Goal: Information Seeking & Learning: Learn about a topic

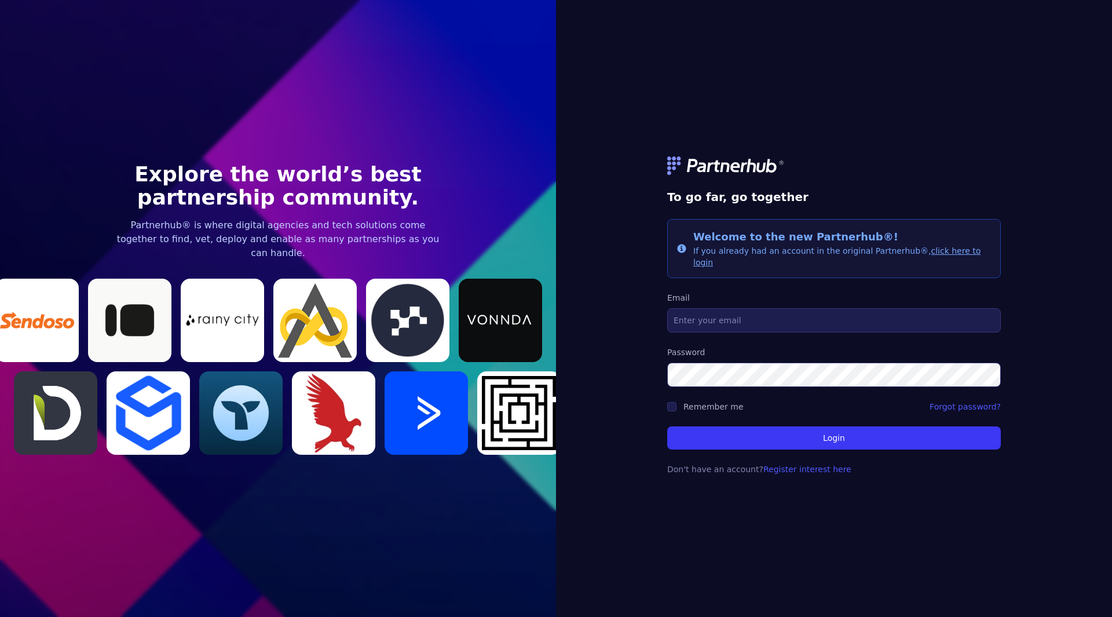
type input "[PERSON_NAME][EMAIL_ADDRESS][DOMAIN_NAME]"
click at [230, 230] on p "Partnerhub® is where digital agencies and tech solutions come together to find,…" at bounding box center [278, 239] width 334 height 42
click at [213, 313] on img at bounding box center [222, 319] width 83 height 13
click at [40, 289] on div at bounding box center [36, 320] width 83 height 83
click at [0, 324] on div at bounding box center [36, 320] width 83 height 83
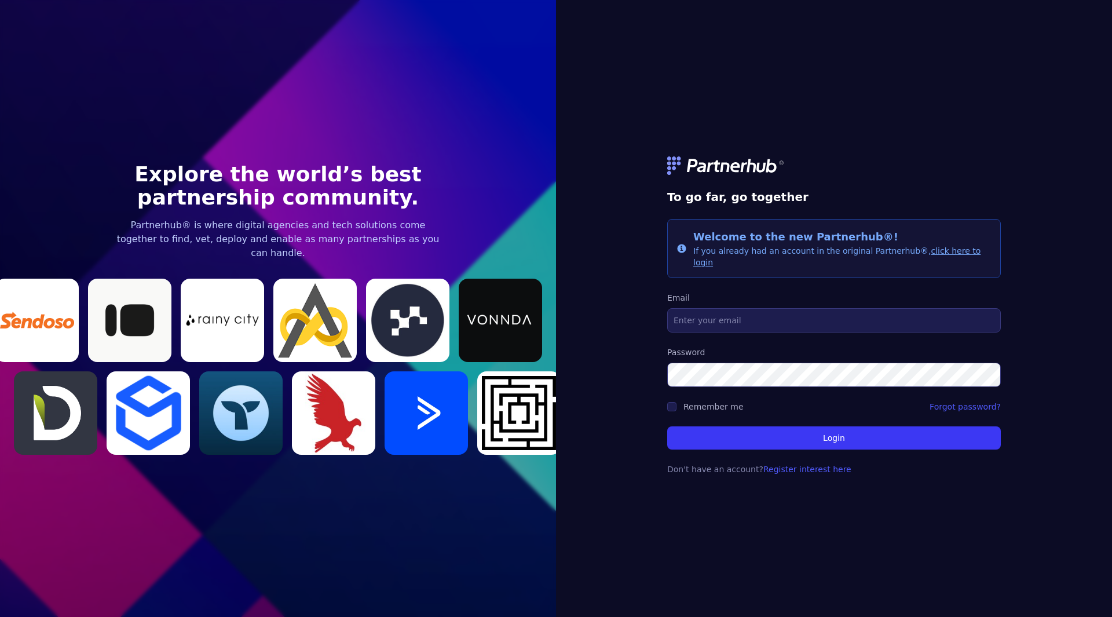
type input "[PERSON_NAME][EMAIL_ADDRESS][DOMAIN_NAME]"
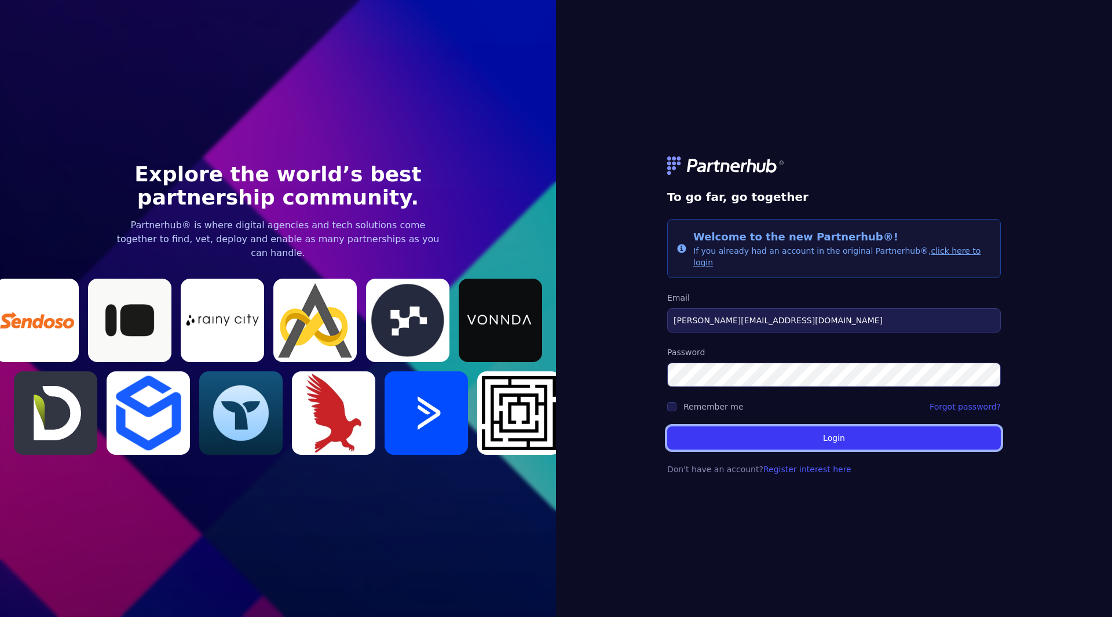
click at [770, 427] on button "Login" at bounding box center [834, 437] width 334 height 23
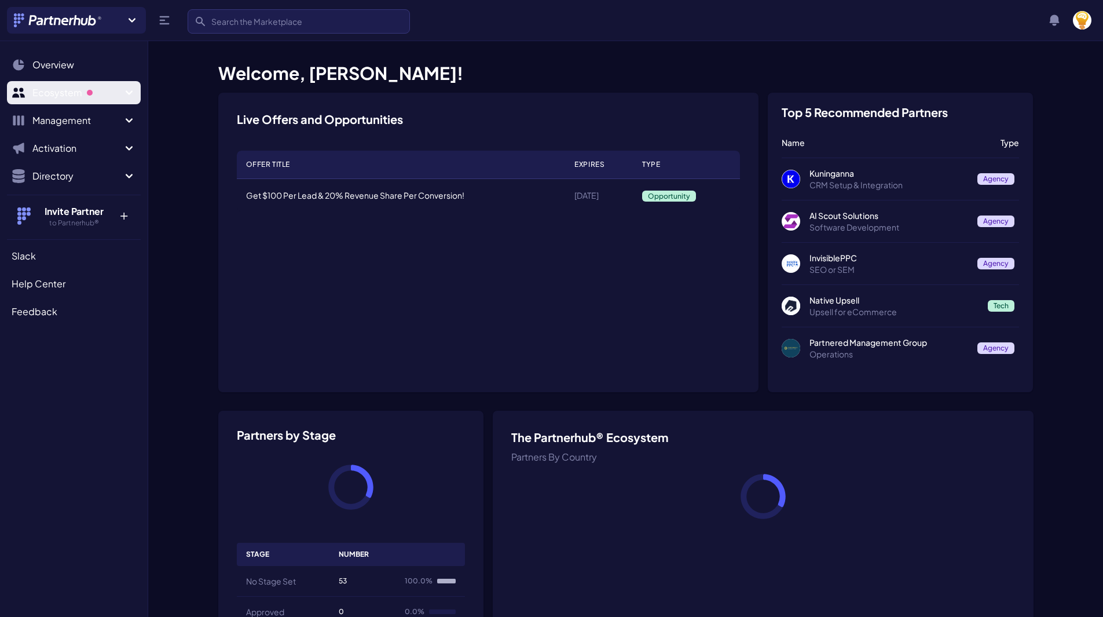
click at [76, 89] on span "Ecosystem" at bounding box center [77, 93] width 90 height 14
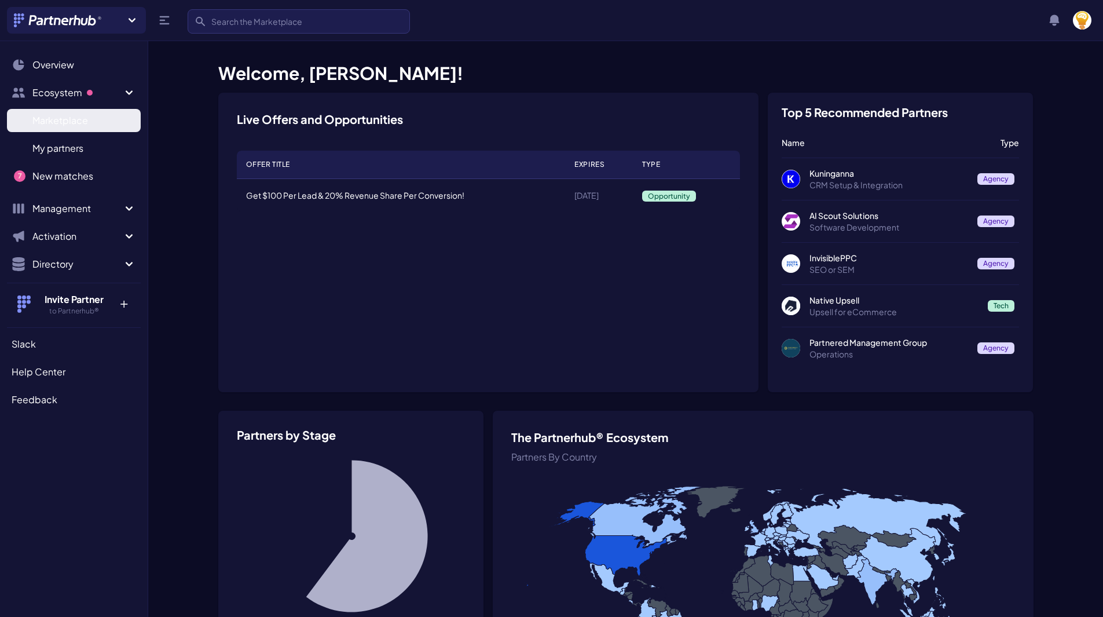
click at [64, 123] on span "Marketplace" at bounding box center [60, 121] width 56 height 14
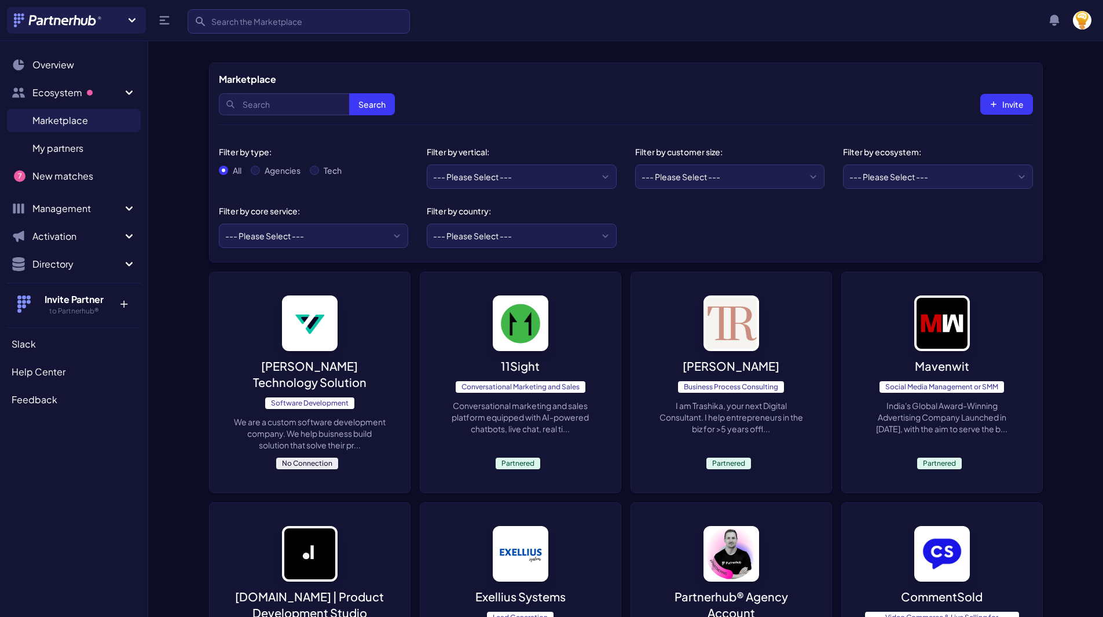
click at [298, 325] on img at bounding box center [310, 323] width 56 height 56
click at [78, 146] on span "My partners" at bounding box center [57, 148] width 51 height 14
click at [63, 116] on span "Marketplace" at bounding box center [60, 121] width 56 height 14
click at [59, 186] on link "New matches N" at bounding box center [74, 175] width 134 height 23
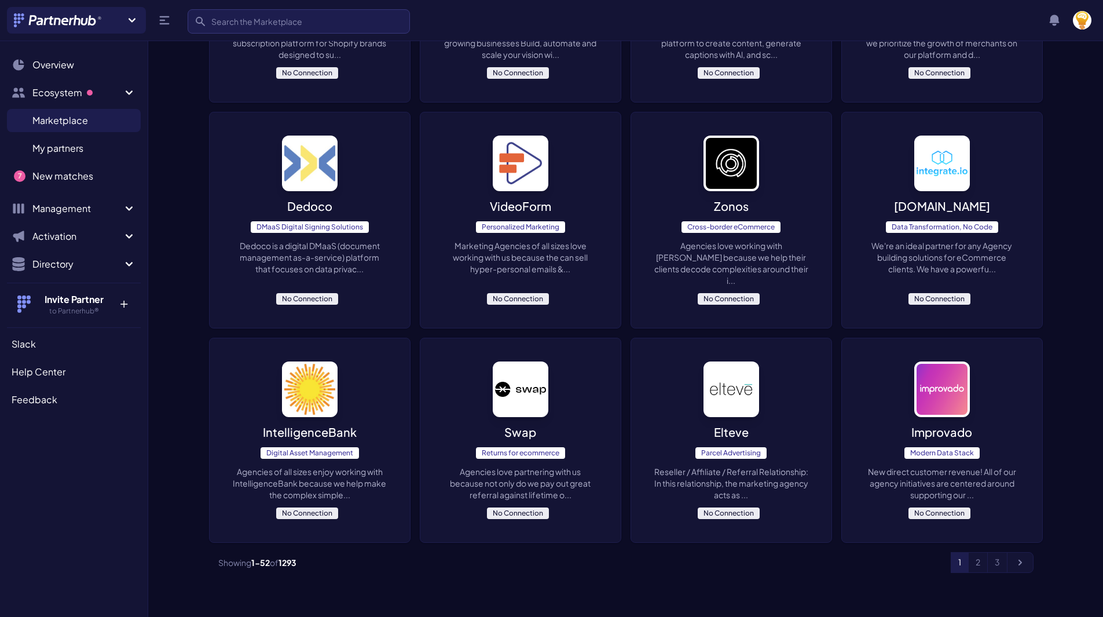
scroll to position [2621, 0]
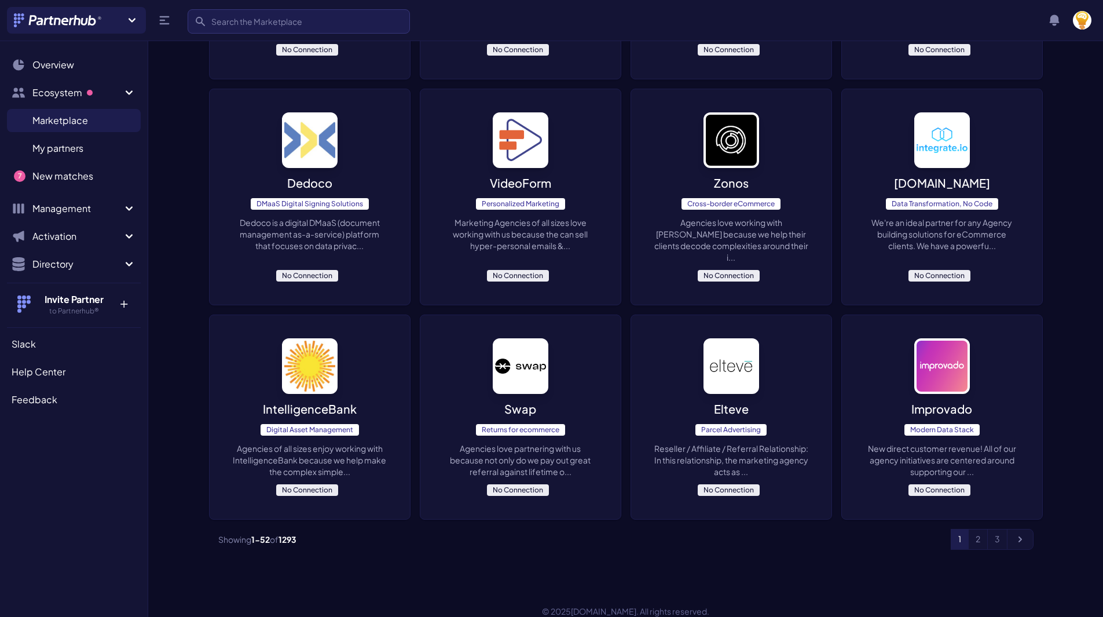
click at [523, 346] on img at bounding box center [521, 366] width 56 height 56
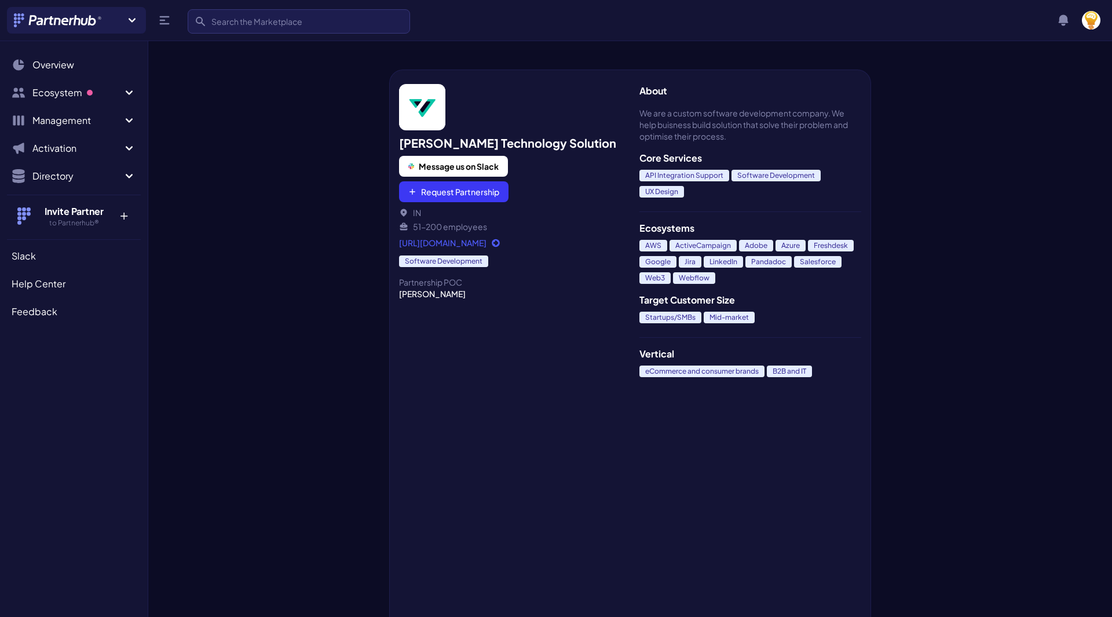
click at [322, 192] on div at bounding box center [268, 327] width 241 height 580
drag, startPoint x: 195, startPoint y: 160, endPoint x: 138, endPoint y: 129, distance: 65.1
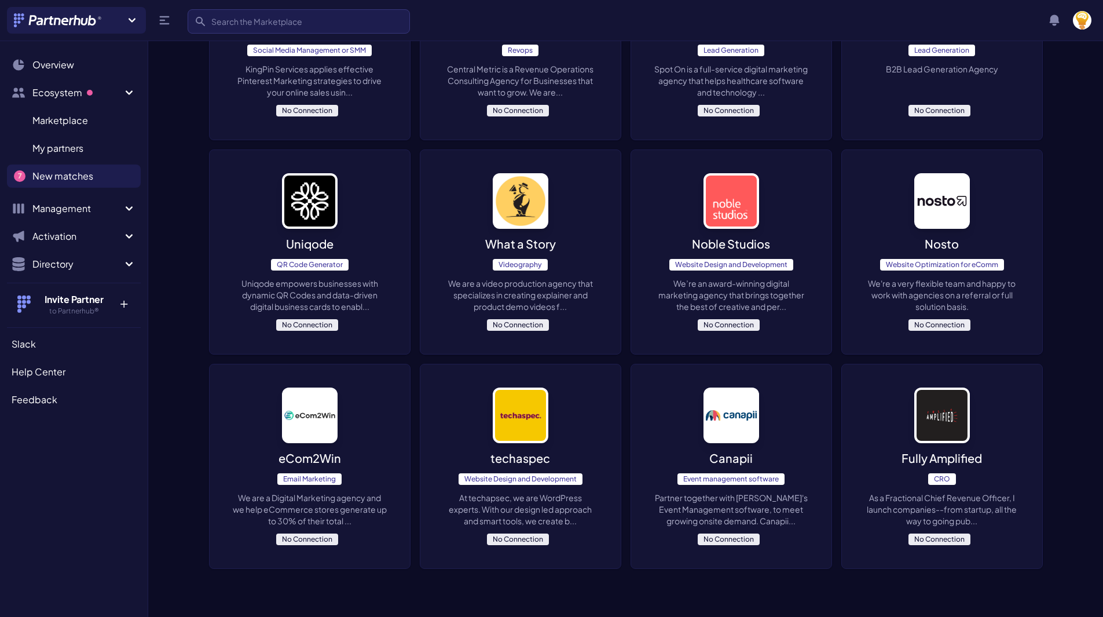
scroll to position [679, 0]
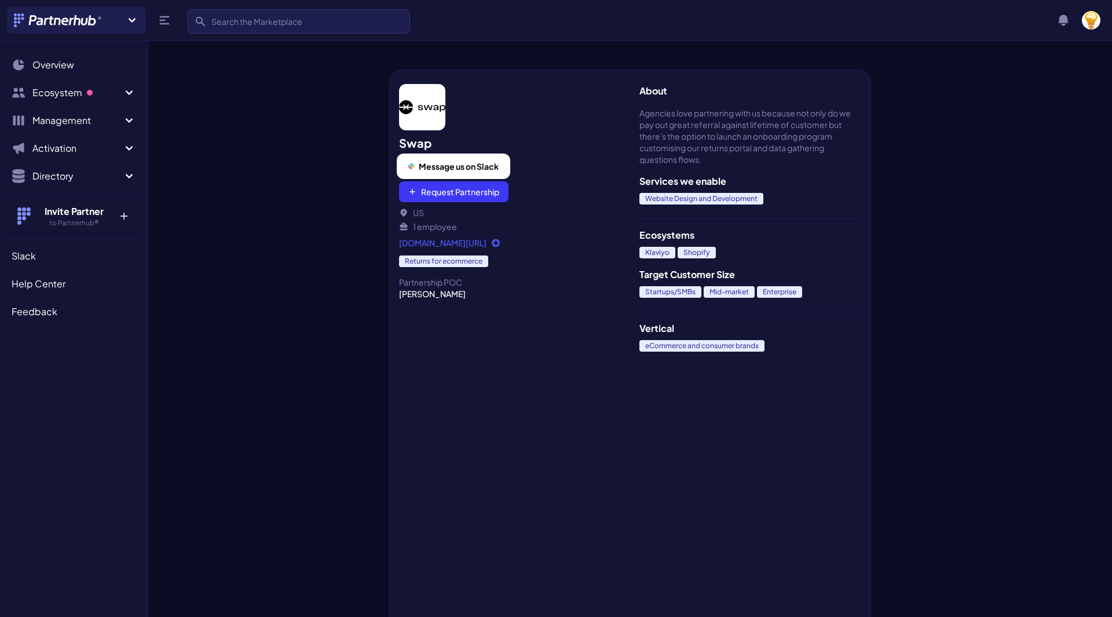
click at [429, 159] on button "Message us on Slack" at bounding box center [453, 166] width 109 height 21
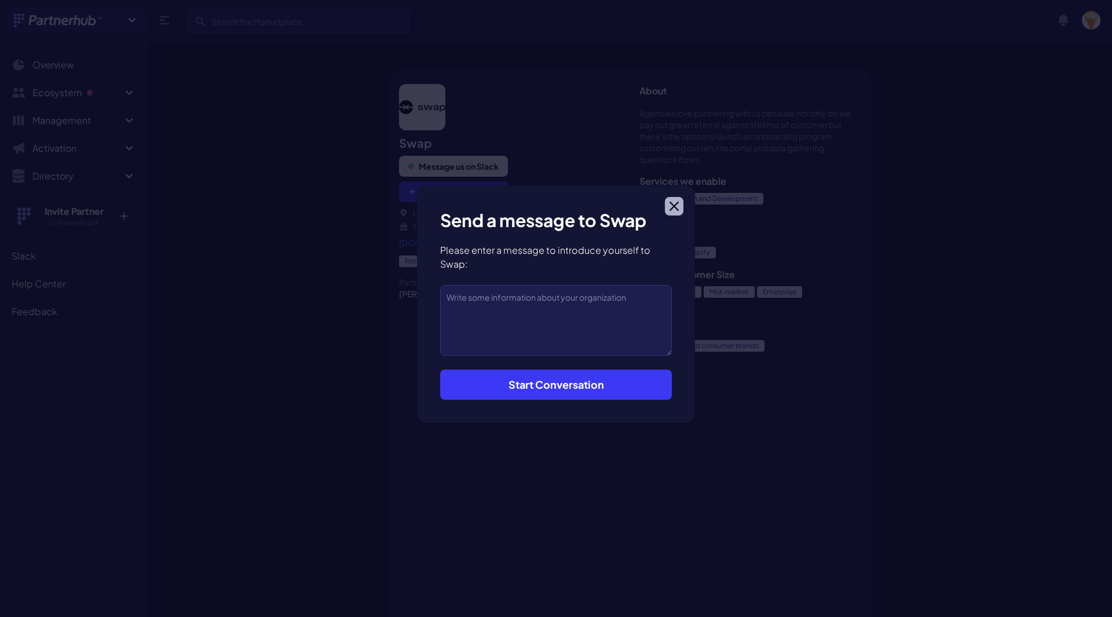
click at [666, 208] on button "Close modal" at bounding box center [674, 206] width 19 height 19
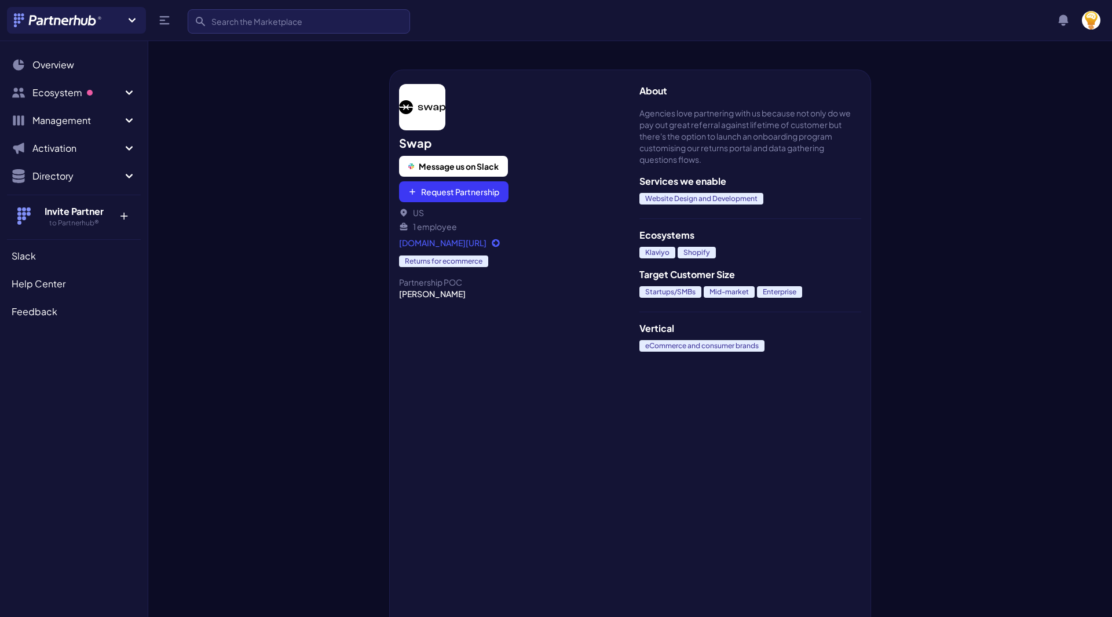
click at [461, 241] on link "[DOMAIN_NAME][URL]" at bounding box center [510, 243] width 222 height 12
click at [244, 291] on div at bounding box center [268, 327] width 241 height 580
click at [31, 172] on button "Directory" at bounding box center [74, 175] width 134 height 23
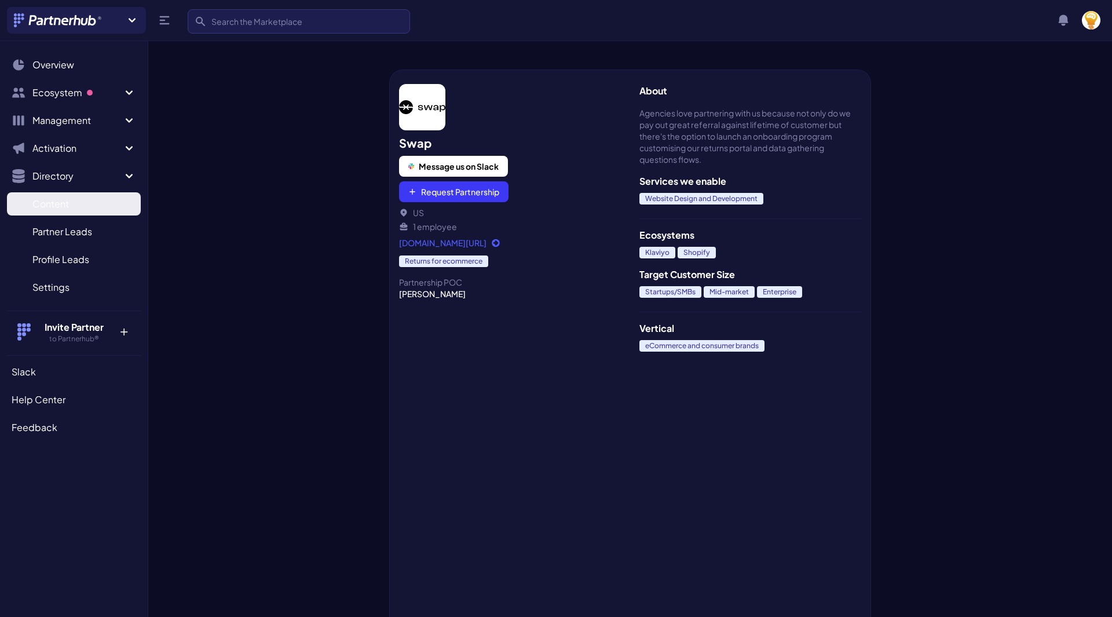
click at [65, 197] on span "Content" at bounding box center [50, 204] width 36 height 14
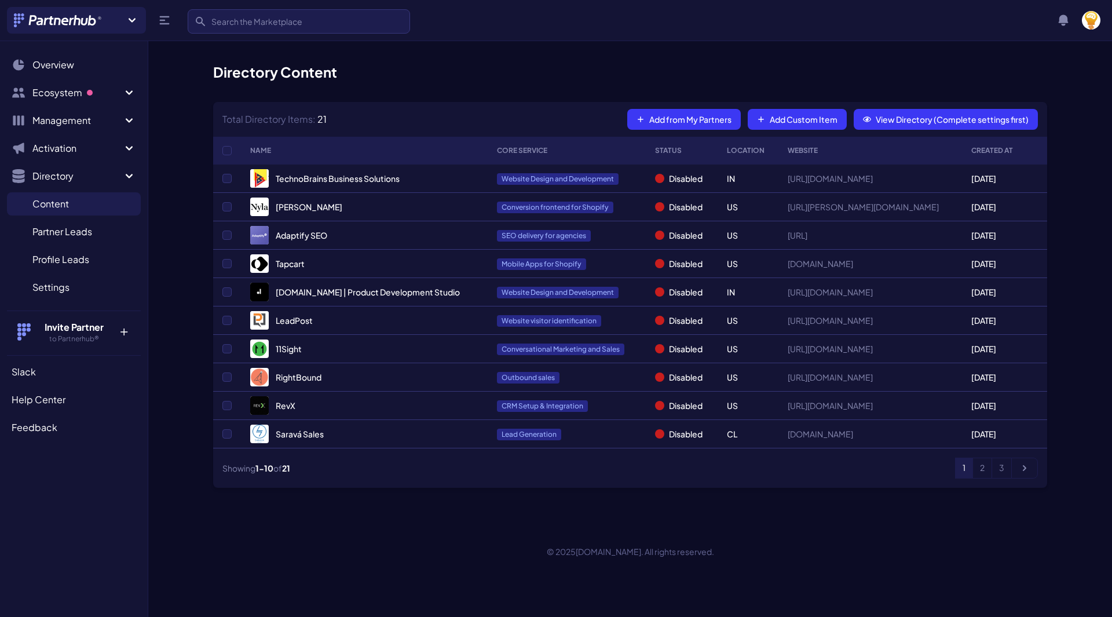
click at [64, 236] on span "Partner Leads" at bounding box center [62, 232] width 60 height 14
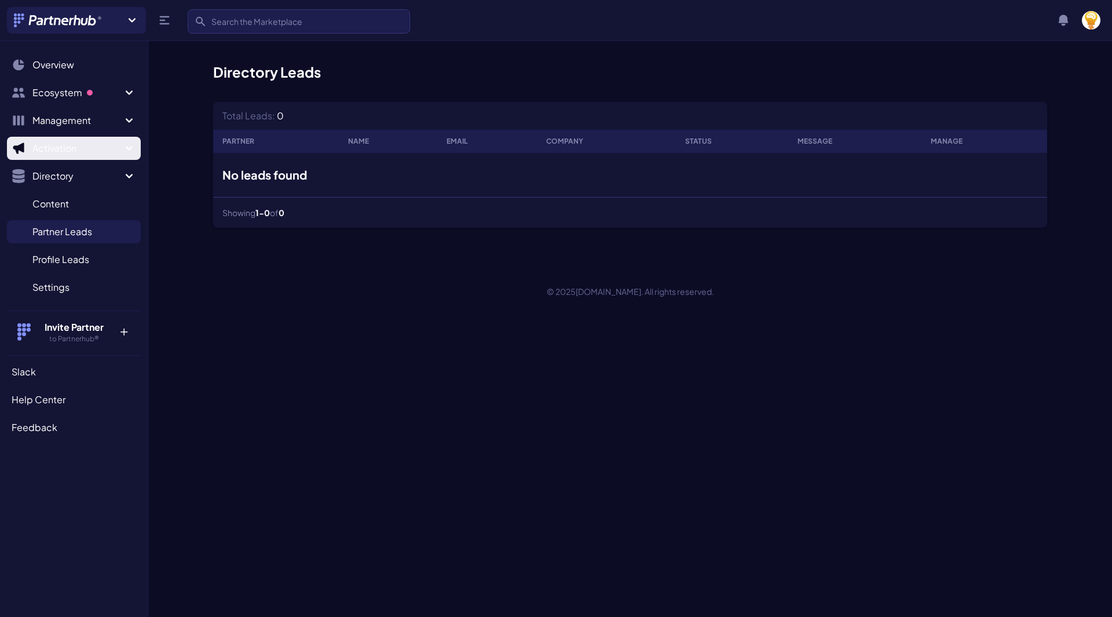
click at [56, 142] on span "Activation" at bounding box center [77, 148] width 90 height 14
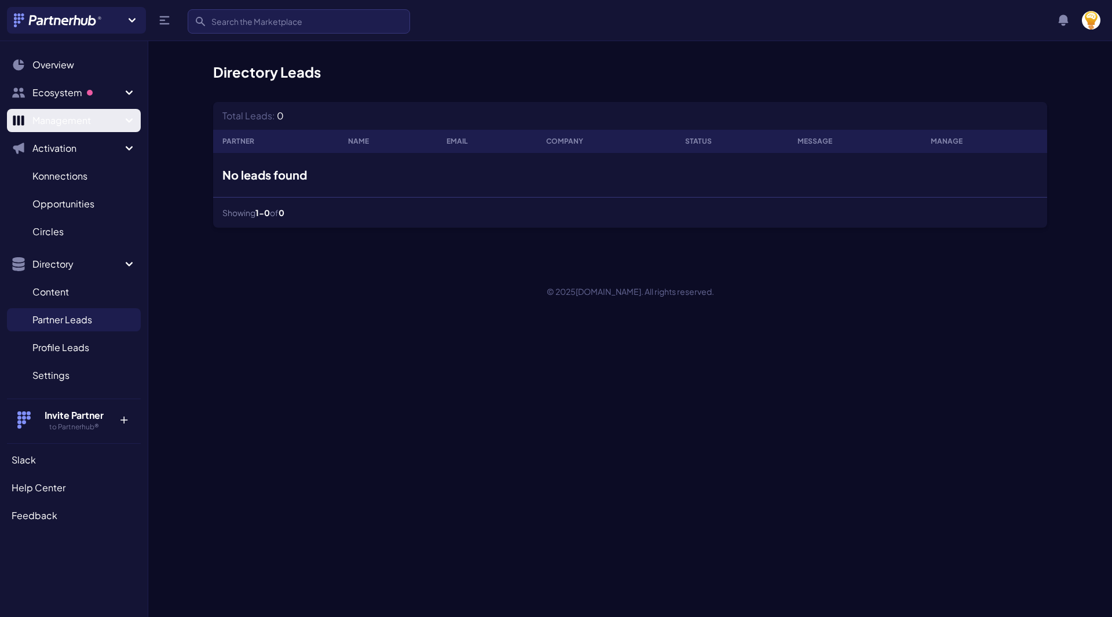
click at [60, 125] on span "Management" at bounding box center [77, 121] width 90 height 14
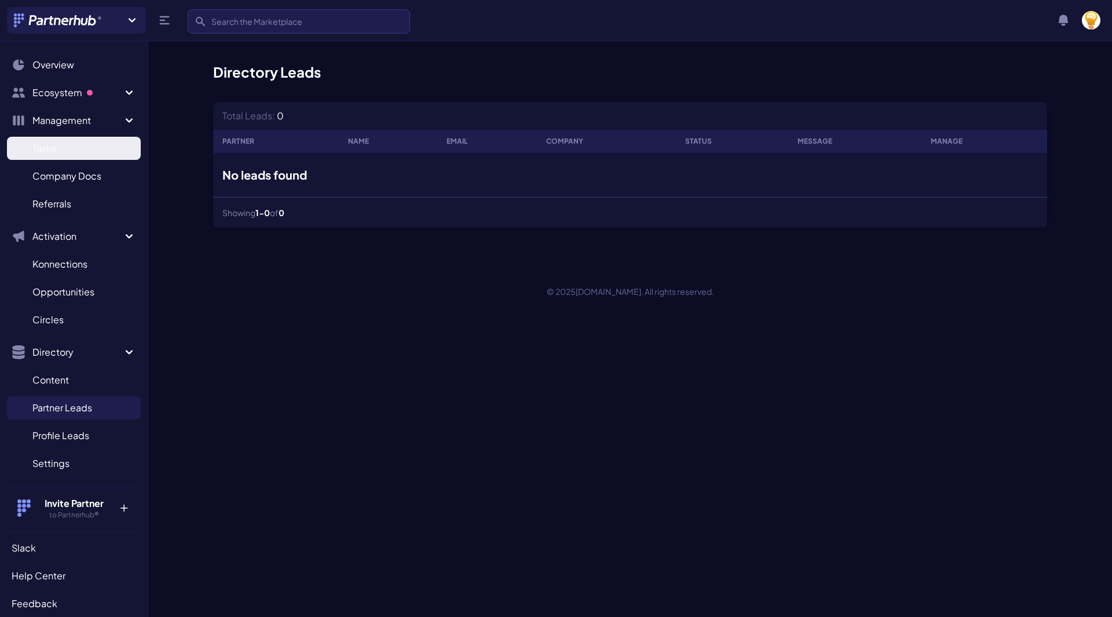
click at [54, 140] on link "Tasks T" at bounding box center [74, 148] width 134 height 23
click at [57, 104] on ul "Search Overview Ecosystem Marketplace M My partners M New matches N 7 Managemen…" at bounding box center [74, 268] width 134 height 431
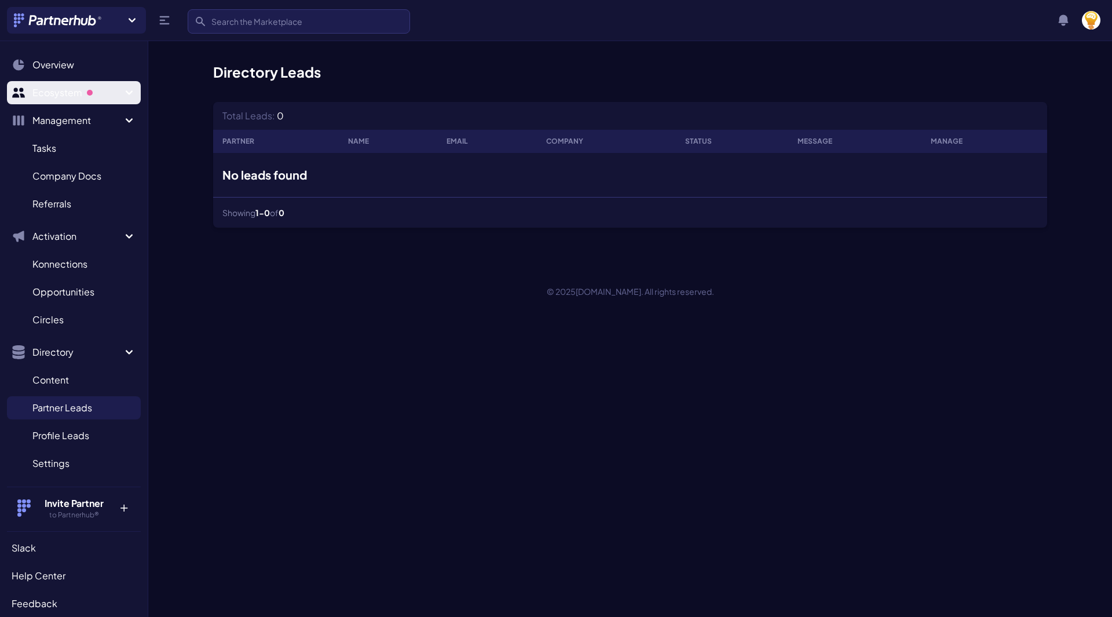
click at [56, 93] on span "Ecosystem" at bounding box center [77, 93] width 90 height 14
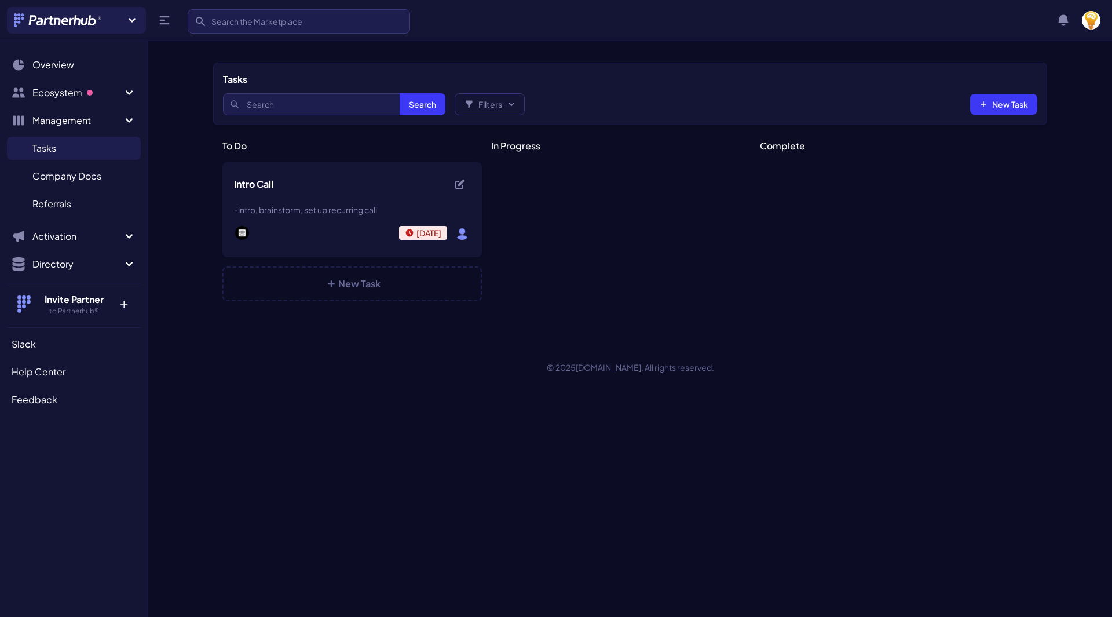
select select
click at [306, 224] on div "-intro, brainstorm, set up recurring call" at bounding box center [352, 214] width 236 height 21
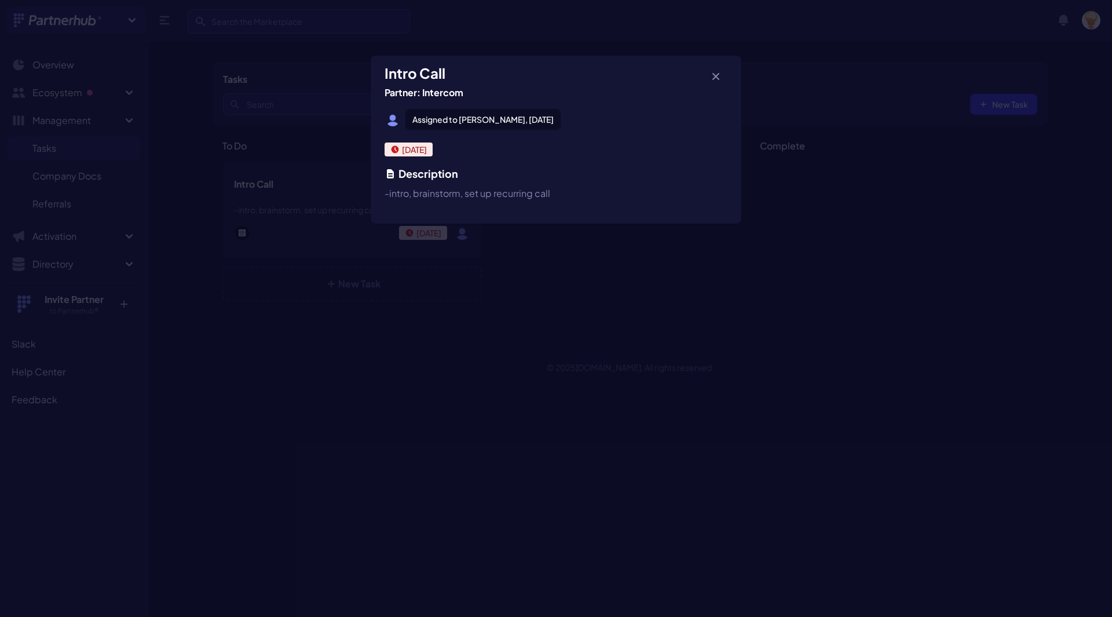
click at [634, 134] on div "Assigned to [PERSON_NAME], [DATE] [DATE] Description -intro, brainstorm, set up…" at bounding box center [556, 163] width 371 height 119
click at [733, 52] on div "Intro Call Partner: Intercom Assigned to [PERSON_NAME], [DATE] [DATE] Descripti…" at bounding box center [556, 317] width 1112 height 617
click at [708, 76] on button "button" at bounding box center [715, 76] width 23 height 23
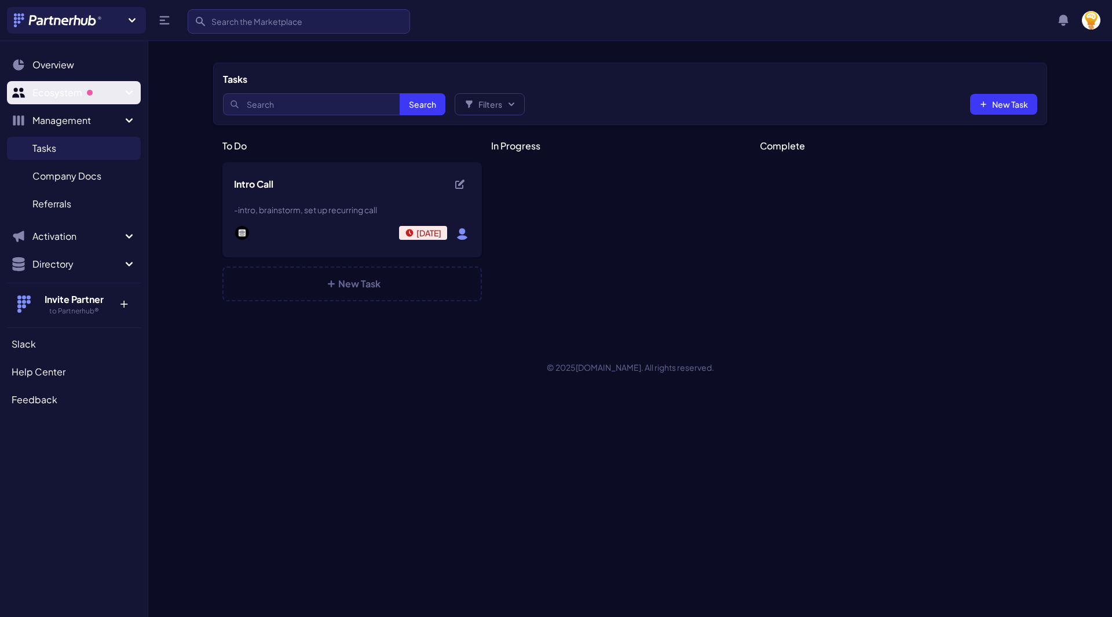
click at [50, 83] on button "Ecosystem" at bounding box center [74, 92] width 134 height 23
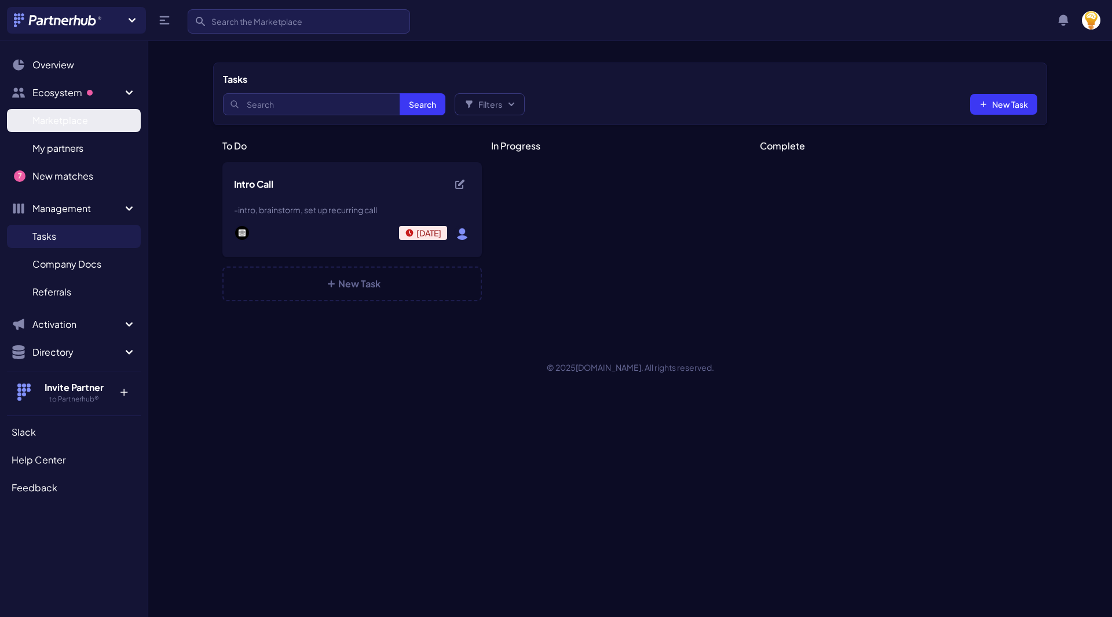
click at [62, 114] on span "Marketplace" at bounding box center [60, 121] width 56 height 14
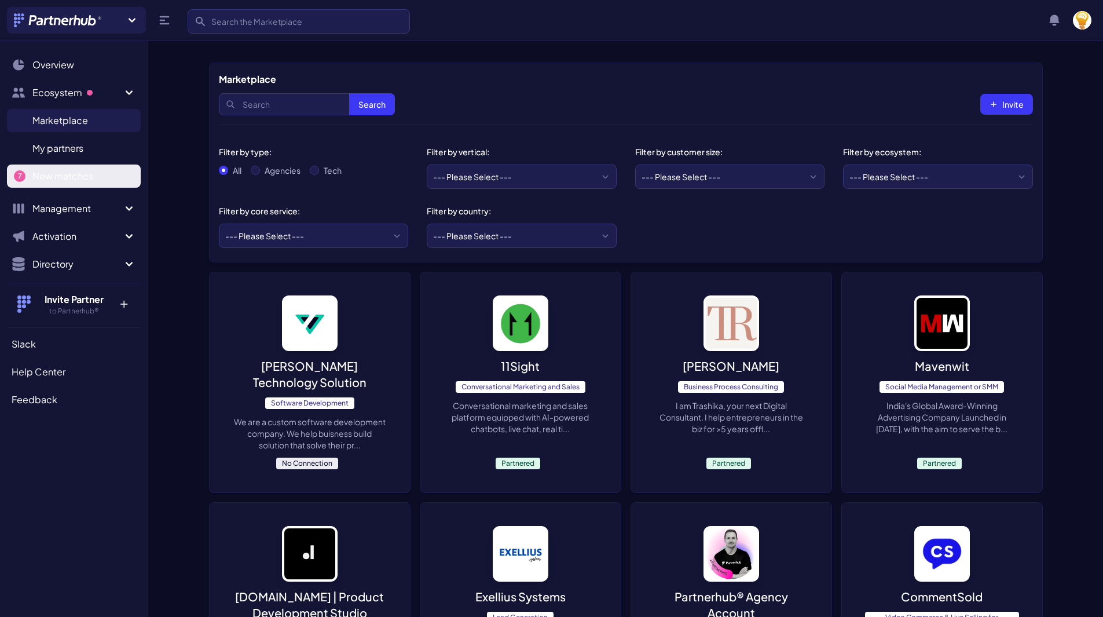
click at [52, 184] on link "New matches N" at bounding box center [74, 175] width 134 height 23
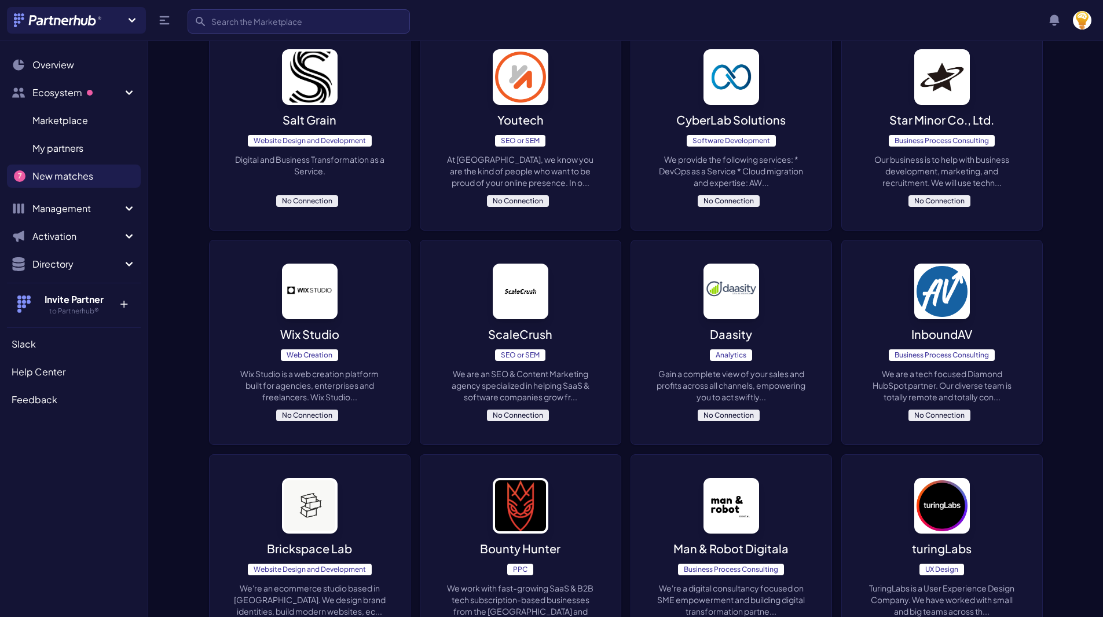
scroll to position [679, 0]
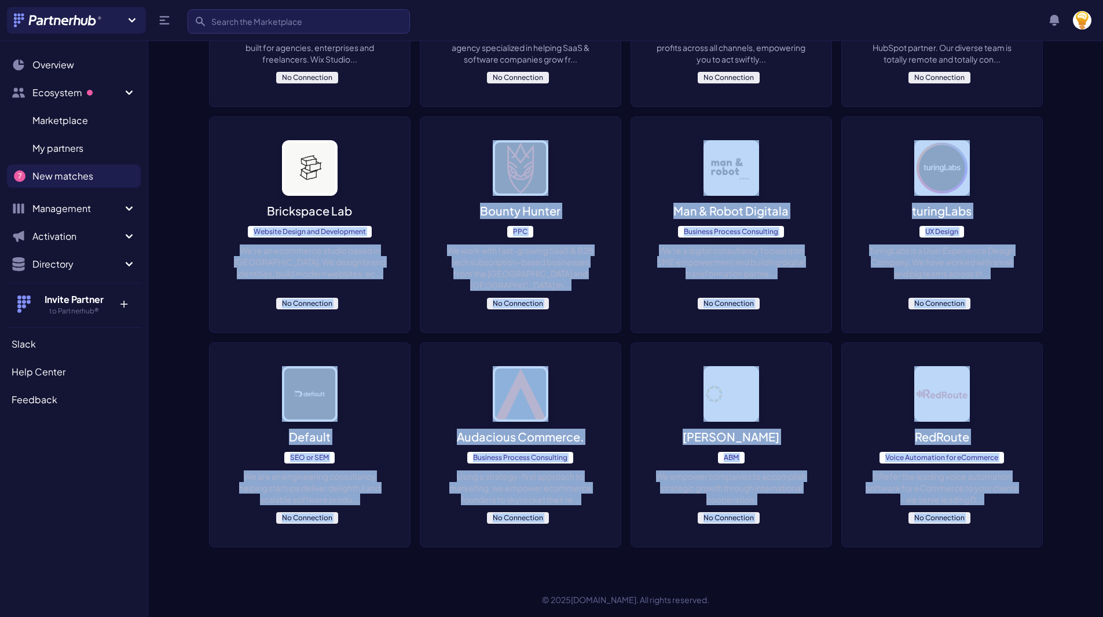
drag, startPoint x: 350, startPoint y: 580, endPoint x: 210, endPoint y: 188, distance: 416.1
click at [210, 188] on div "Brickspace Lab Website Design and Development We're an ecommerce studio based i…" at bounding box center [310, 224] width 200 height 215
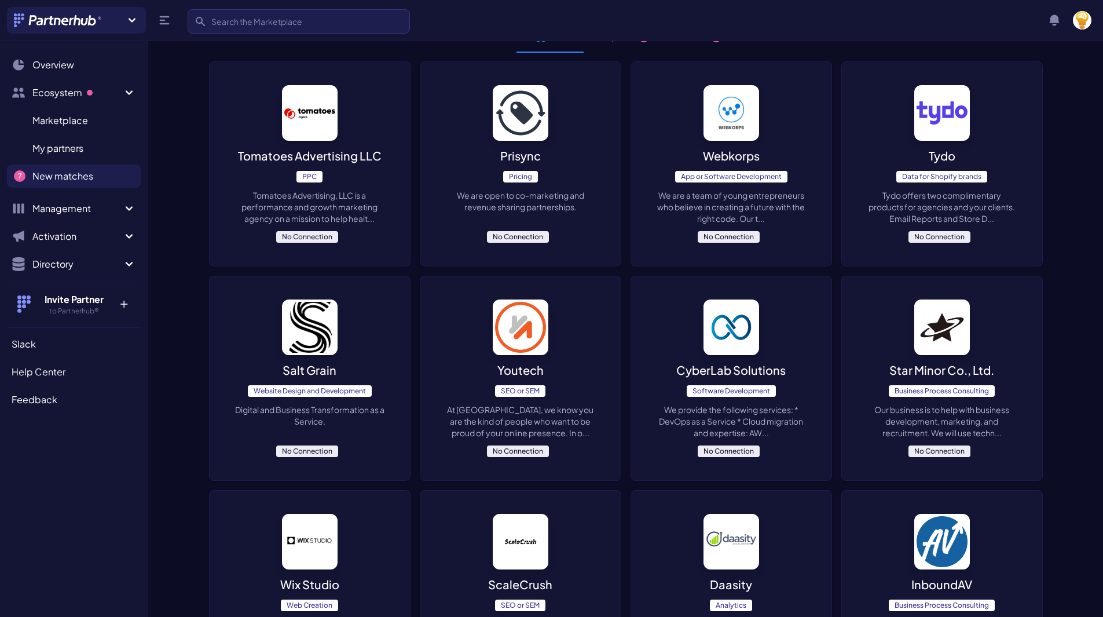
scroll to position [0, 0]
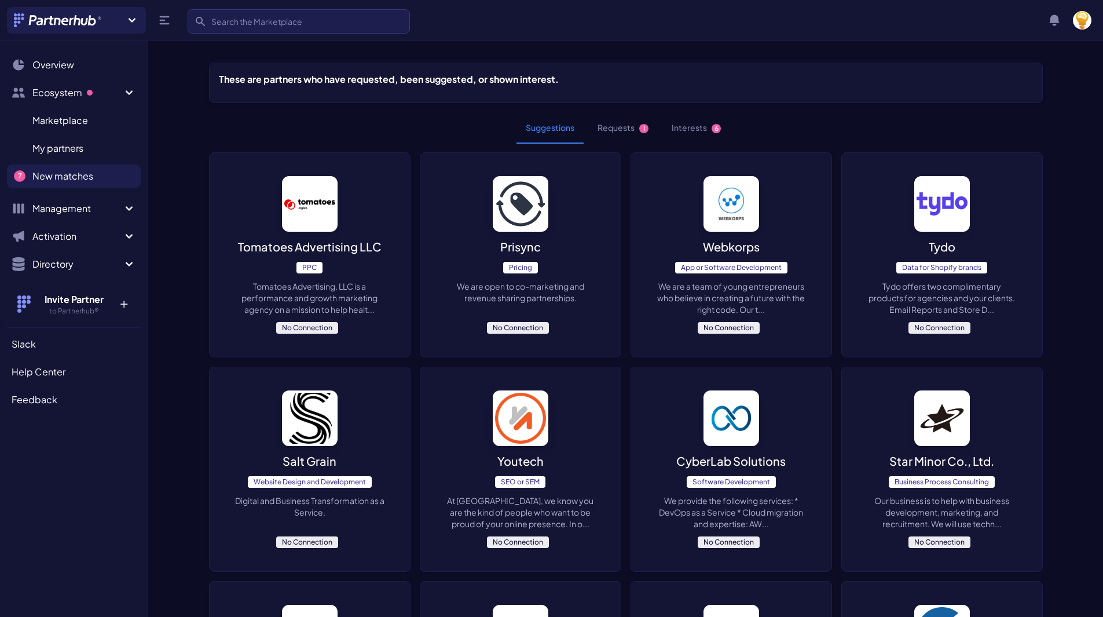
click at [235, 166] on div "Tomatoes Advertising LLC PPC Tomatoes Advertising, LLC is a performance and gro…" at bounding box center [310, 255] width 200 height 204
click at [382, 96] on div at bounding box center [626, 96] width 814 height 14
click at [68, 125] on span "Marketplace" at bounding box center [60, 121] width 56 height 14
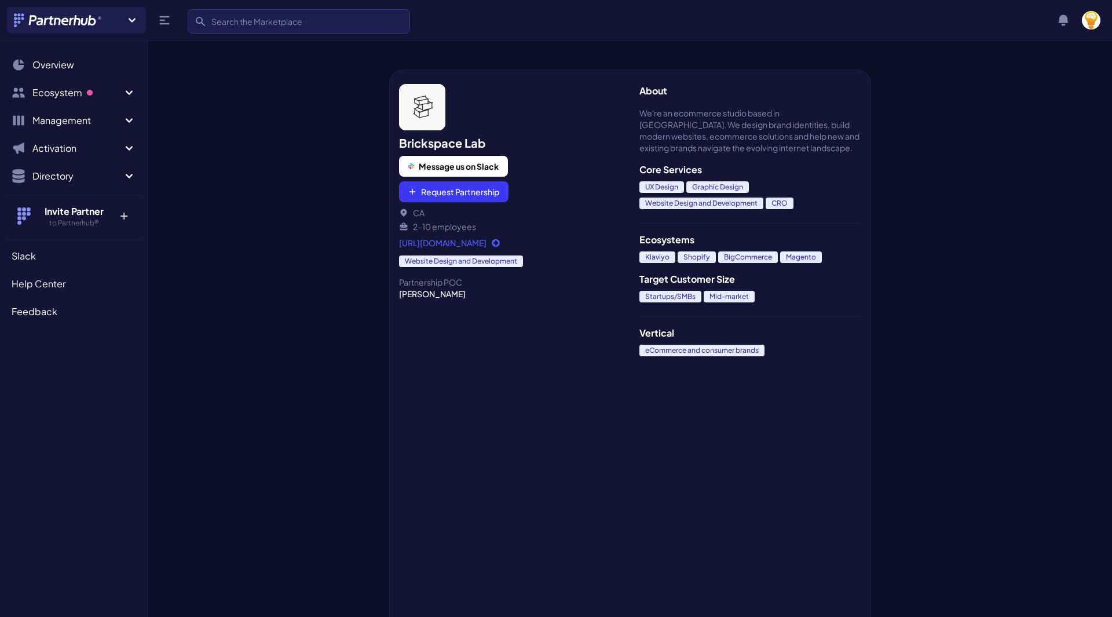
click at [235, 186] on div at bounding box center [268, 327] width 241 height 580
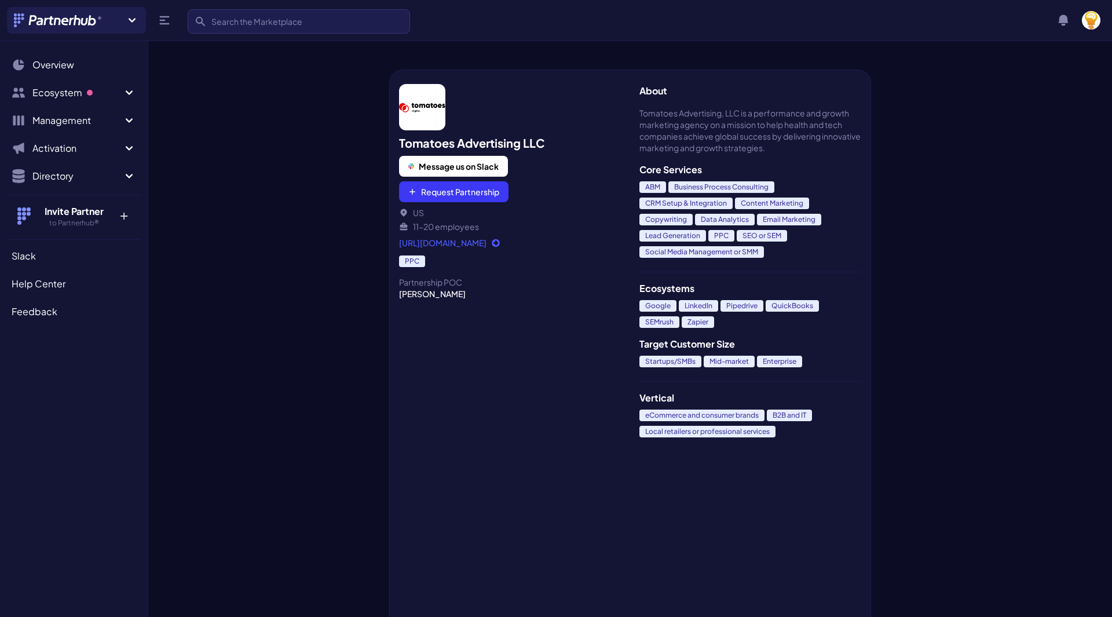
click at [246, 123] on div at bounding box center [268, 327] width 241 height 580
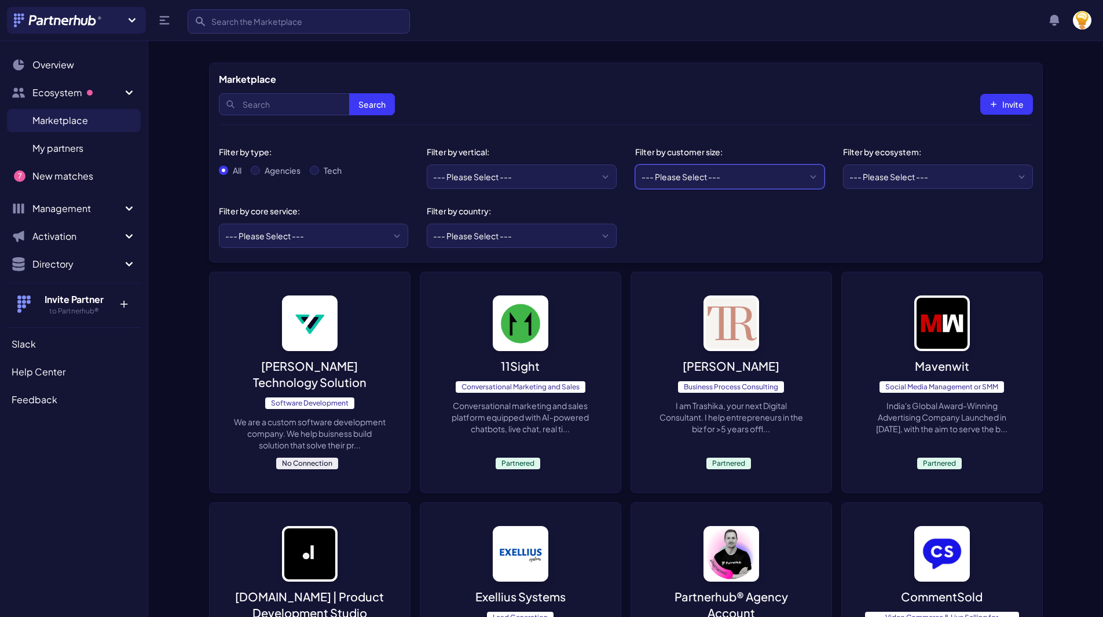
click at [678, 168] on select "--- Please Select --- Startups/SMBs Mid-market Enterprise" at bounding box center [730, 176] width 190 height 24
drag, startPoint x: 558, startPoint y: 169, endPoint x: 521, endPoint y: 188, distance: 42.0
click at [536, 182] on select "--- Please Select --- eCommerce and consumer brands B2B and IT Local retailers …" at bounding box center [522, 176] width 190 height 24
drag, startPoint x: 517, startPoint y: 148, endPoint x: 453, endPoint y: 161, distance: 65.1
click at [517, 148] on div "Filter by vertical:" at bounding box center [517, 152] width 181 height 12
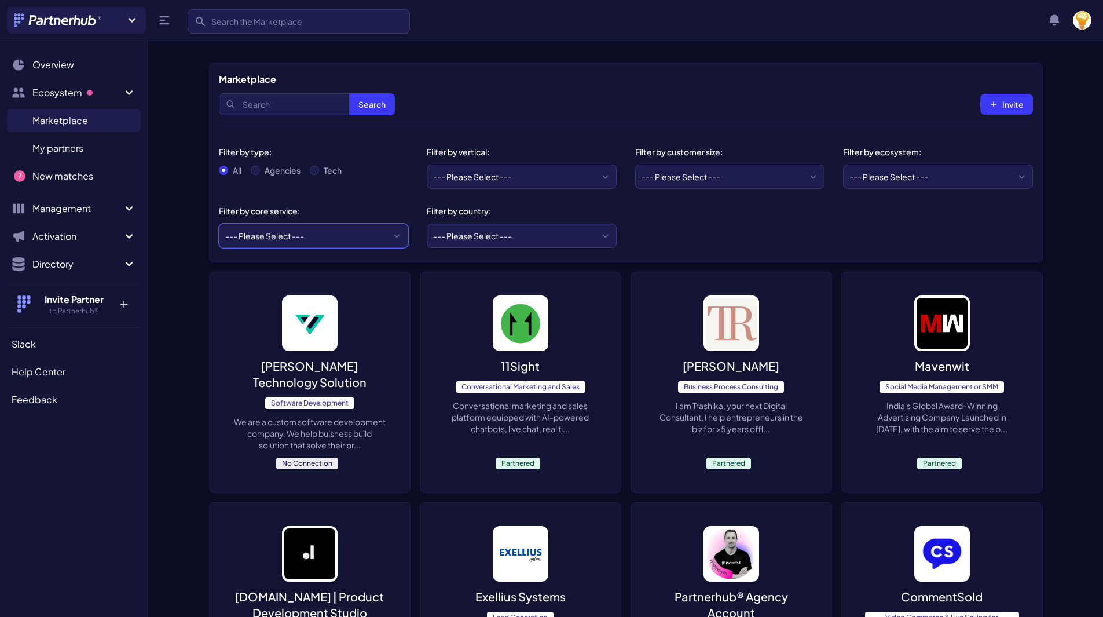
click at [262, 240] on select "--- Please Select --- ABM API Integration Support Business Process Consulting C…" at bounding box center [314, 236] width 190 height 24
drag, startPoint x: 276, startPoint y: 229, endPoint x: 280, endPoint y: 189, distance: 39.6
click at [276, 229] on select "--- Please Select --- ABM API Integration Support Business Process Consulting C…" at bounding box center [314, 236] width 190 height 24
click at [325, 174] on label "Tech" at bounding box center [333, 170] width 18 height 12
click at [319, 174] on input "Tech" at bounding box center [314, 170] width 9 height 9
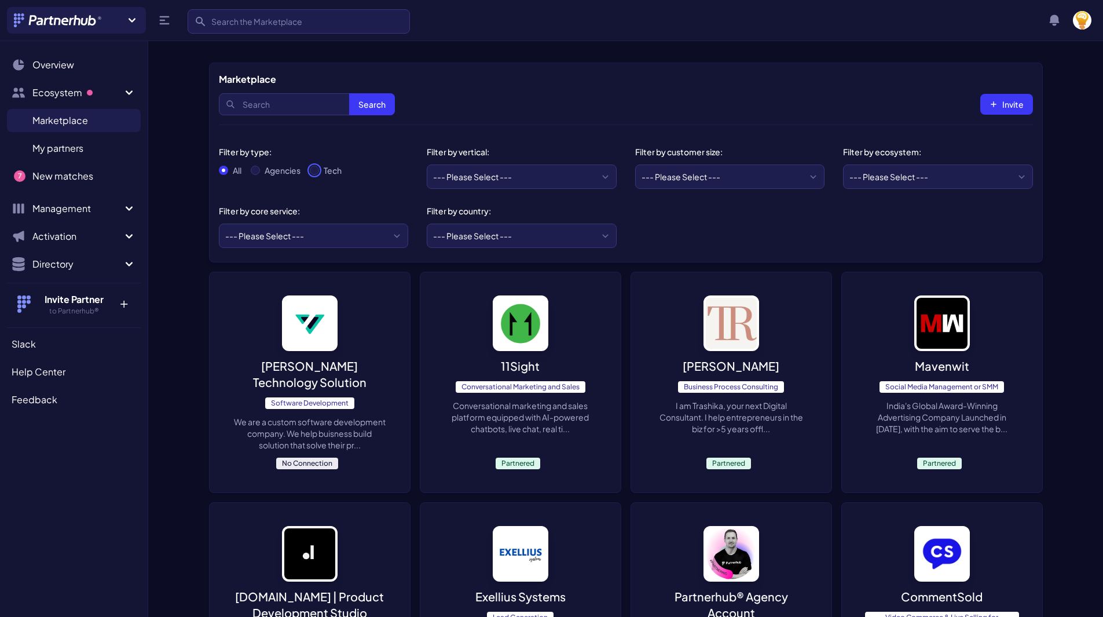
radio input "true"
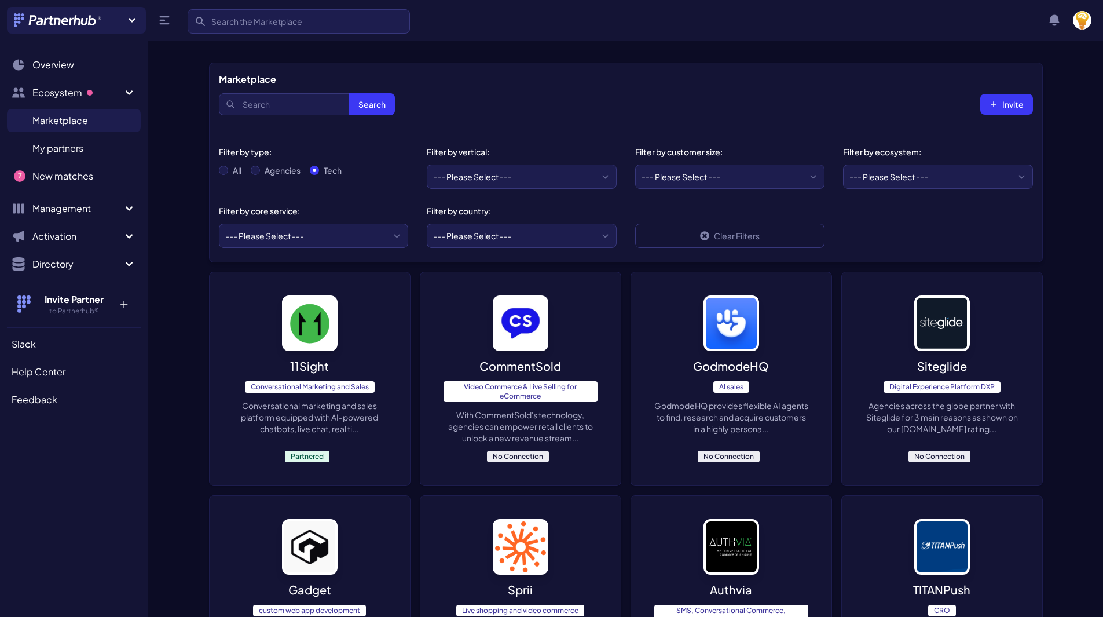
click at [748, 101] on div "Search Search Invite" at bounding box center [626, 104] width 814 height 36
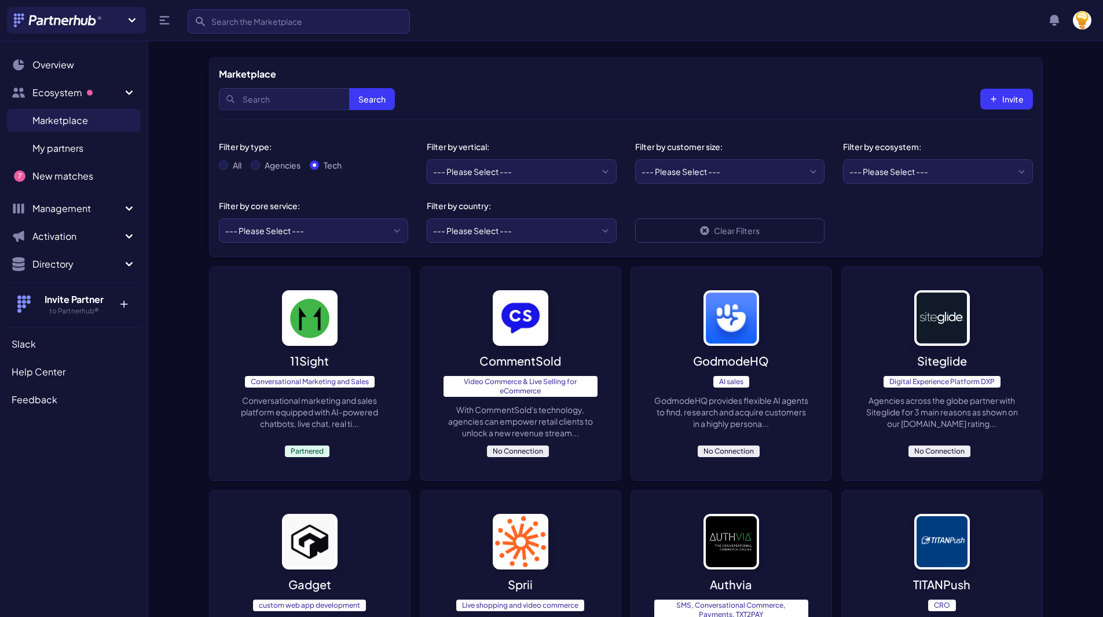
scroll to position [2598, 0]
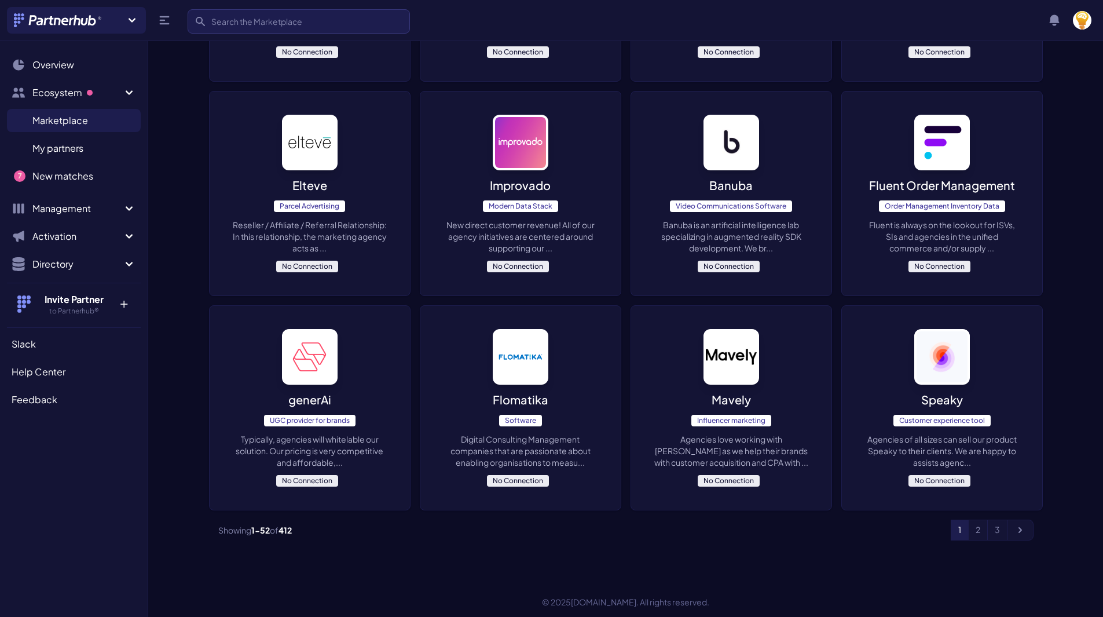
drag, startPoint x: 994, startPoint y: 447, endPoint x: 1015, endPoint y: 608, distance: 162.3
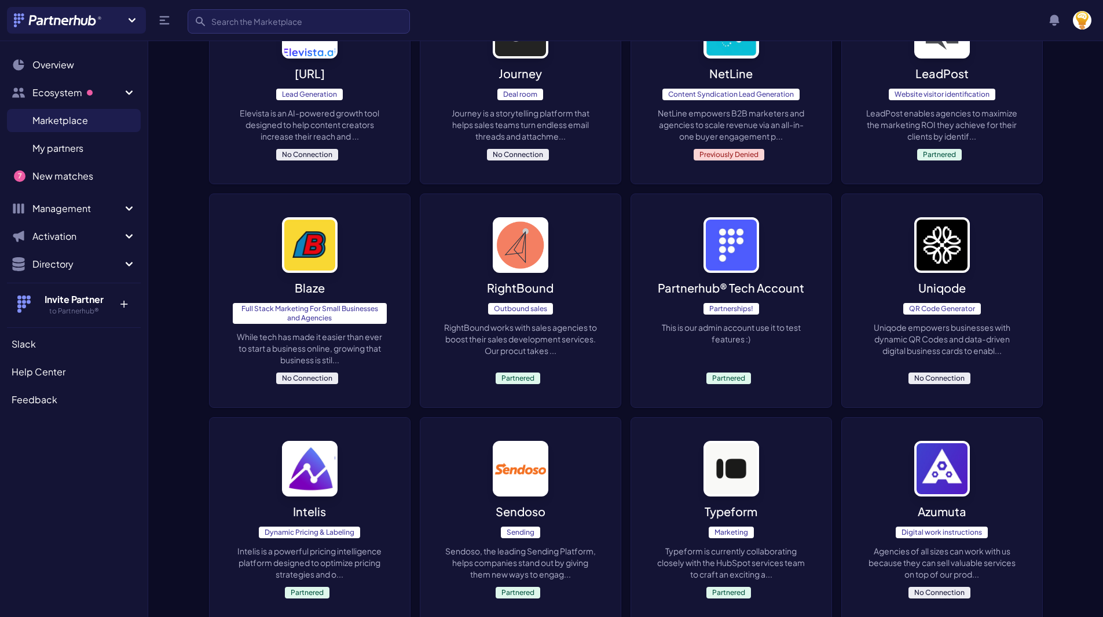
scroll to position [0, 0]
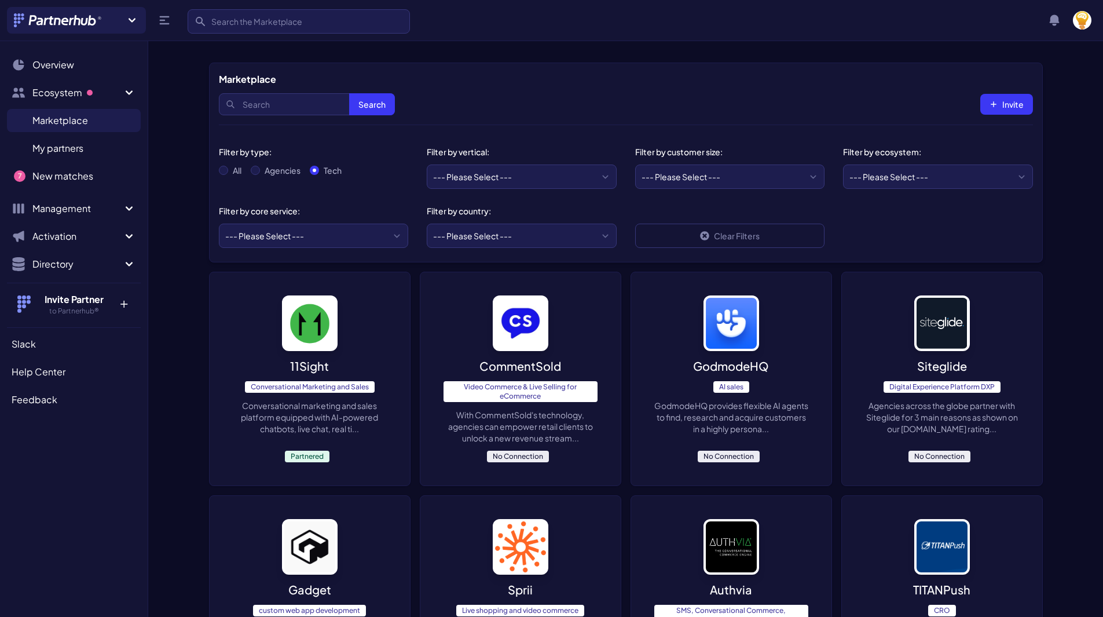
drag, startPoint x: 1061, startPoint y: 233, endPoint x: 866, endPoint y: 52, distance: 266.3
click at [294, 285] on div "11Sight Conversational Marketing and Sales Conversational marketing and sales p…" at bounding box center [310, 378] width 200 height 213
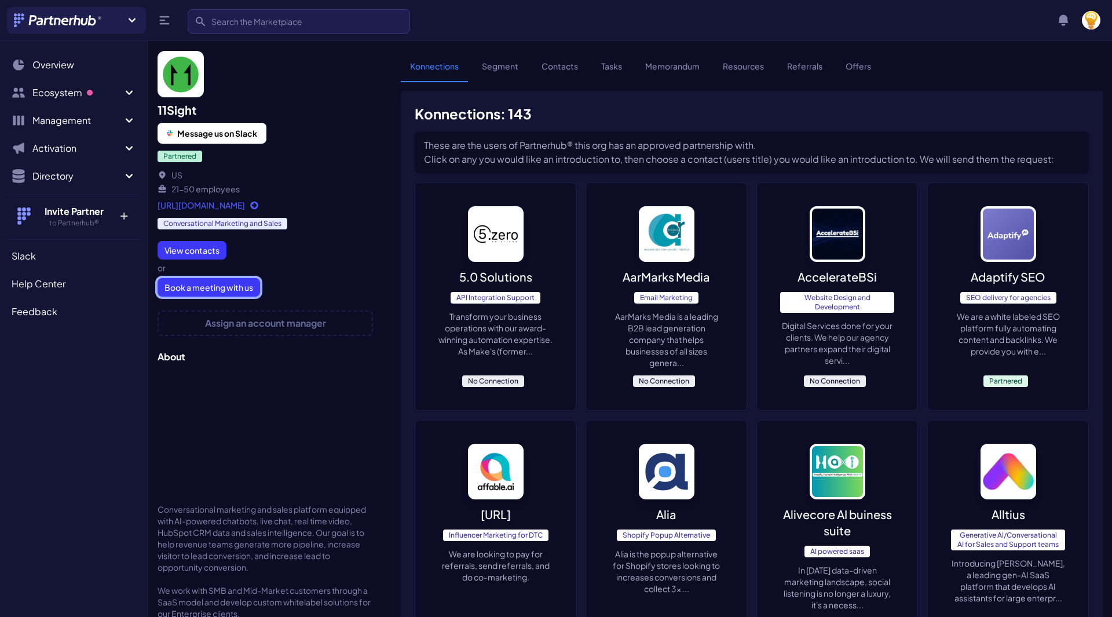
click at [194, 285] on link "Book a meeting with us" at bounding box center [209, 287] width 102 height 19
click at [194, 239] on address "https://www.11sight.com/ Conversational Marketing and Sales View contacts or Bo…" at bounding box center [265, 247] width 215 height 97
click at [197, 257] on link "View contacts" at bounding box center [192, 250] width 69 height 19
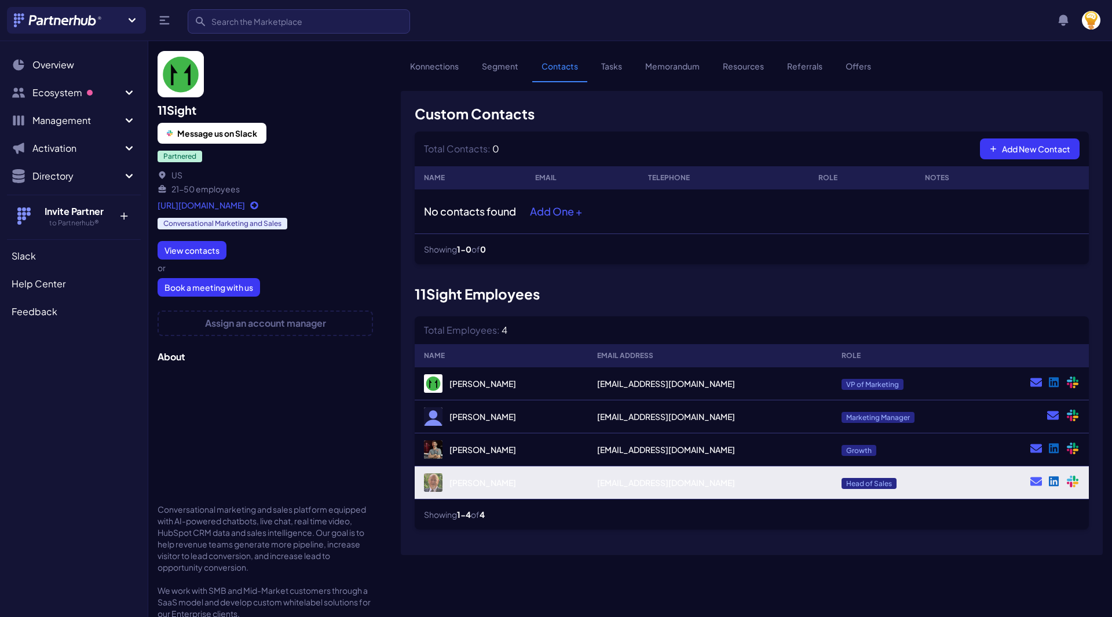
click at [832, 489] on td "Head of Sales" at bounding box center [907, 482] width 151 height 33
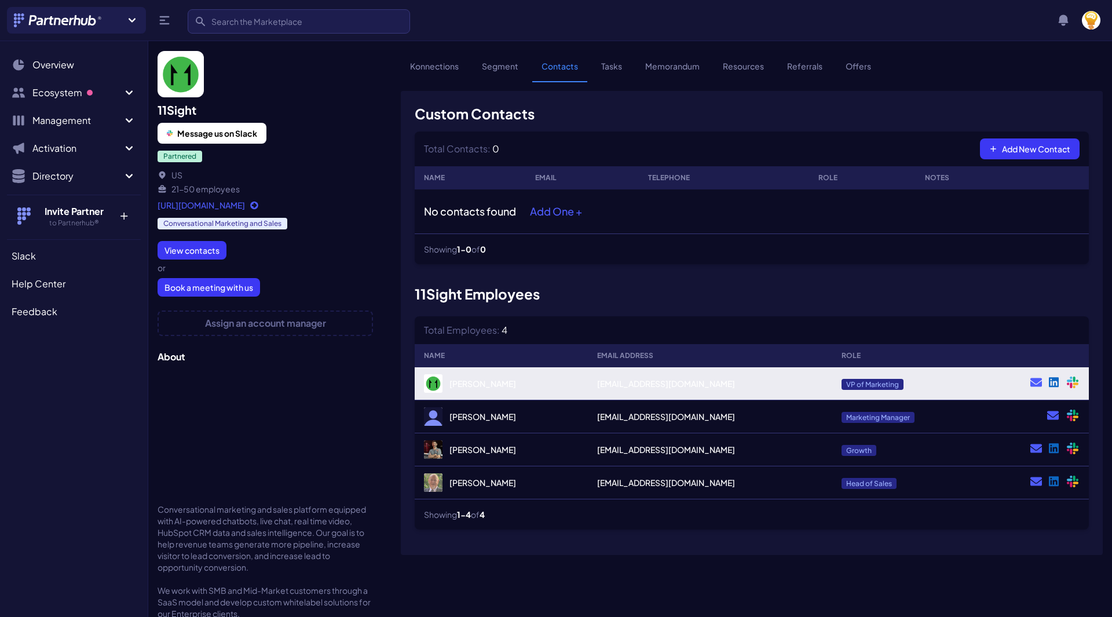
click at [841, 387] on span "VP of Marketing" at bounding box center [872, 384] width 62 height 11
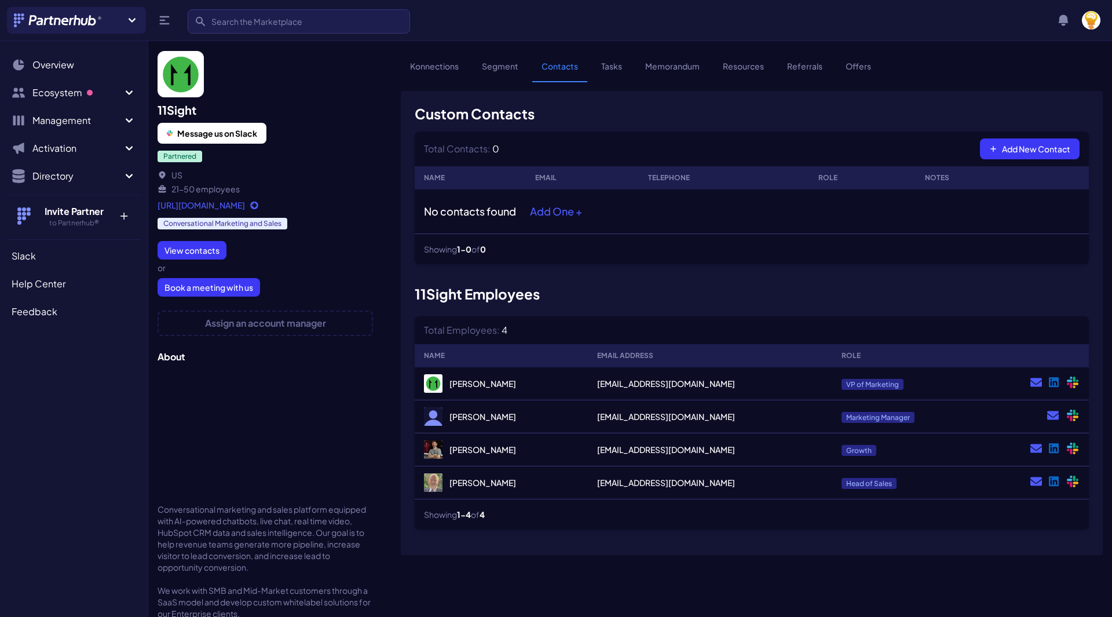
drag, startPoint x: 389, startPoint y: 120, endPoint x: 383, endPoint y: 115, distance: 8.2
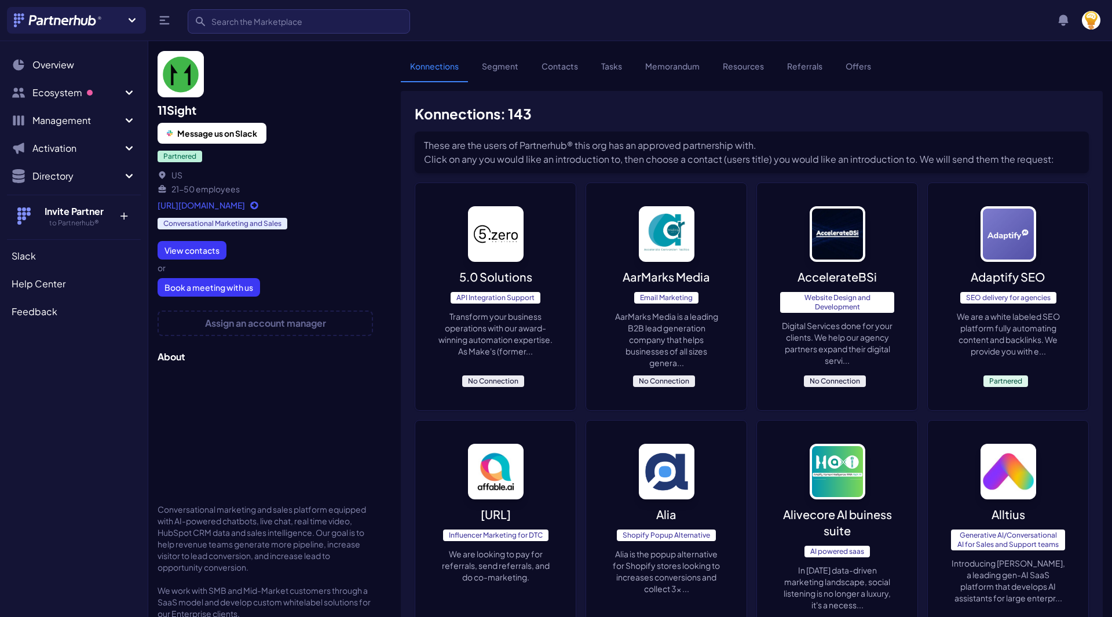
click at [594, 28] on div "Join a new Hub? Create your own Hub › Search Search View notifications Notifica…" at bounding box center [553, 20] width 1093 height 27
click at [558, 74] on link "Contacts" at bounding box center [559, 71] width 55 height 22
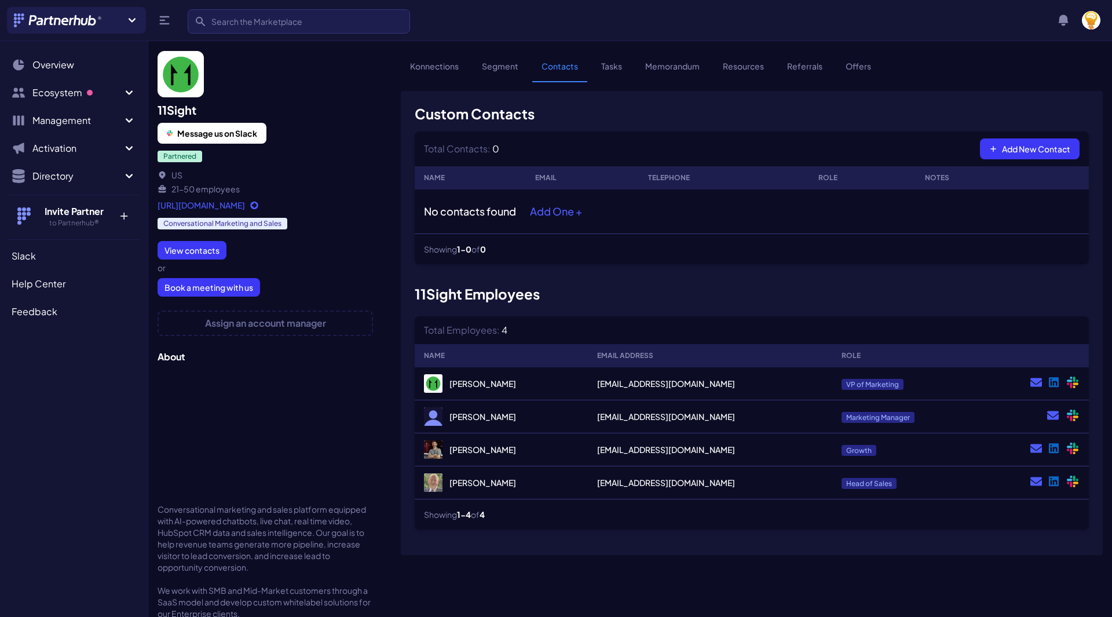
click at [789, 89] on ul "Konnections Segment Contacts Tasks Memorandum Resources Referrals Offers" at bounding box center [643, 75] width 484 height 31
click at [57, 79] on ul "Search Overview Ecosystem Marketplace M My partners M New matches N 7 Managemen…" at bounding box center [74, 122] width 134 height 139
click at [54, 100] on button "Ecosystem" at bounding box center [74, 92] width 134 height 23
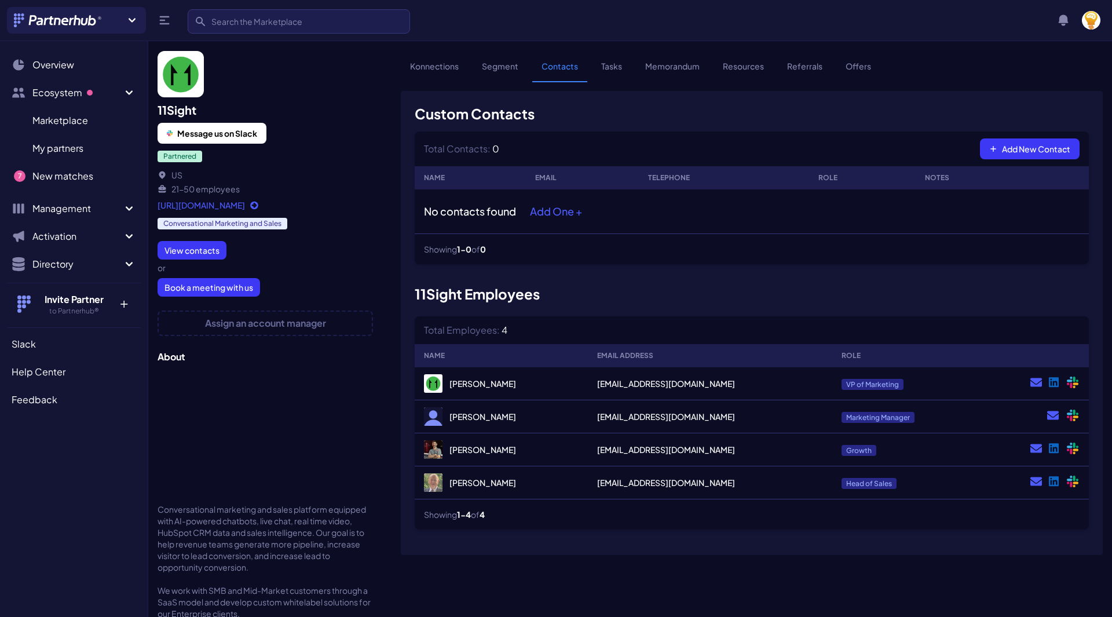
click at [588, 1] on div "Join a new Hub? Create your own Hub › Search Search View notifications Notifica…" at bounding box center [556, 20] width 1112 height 41
